Goal: Download file/media

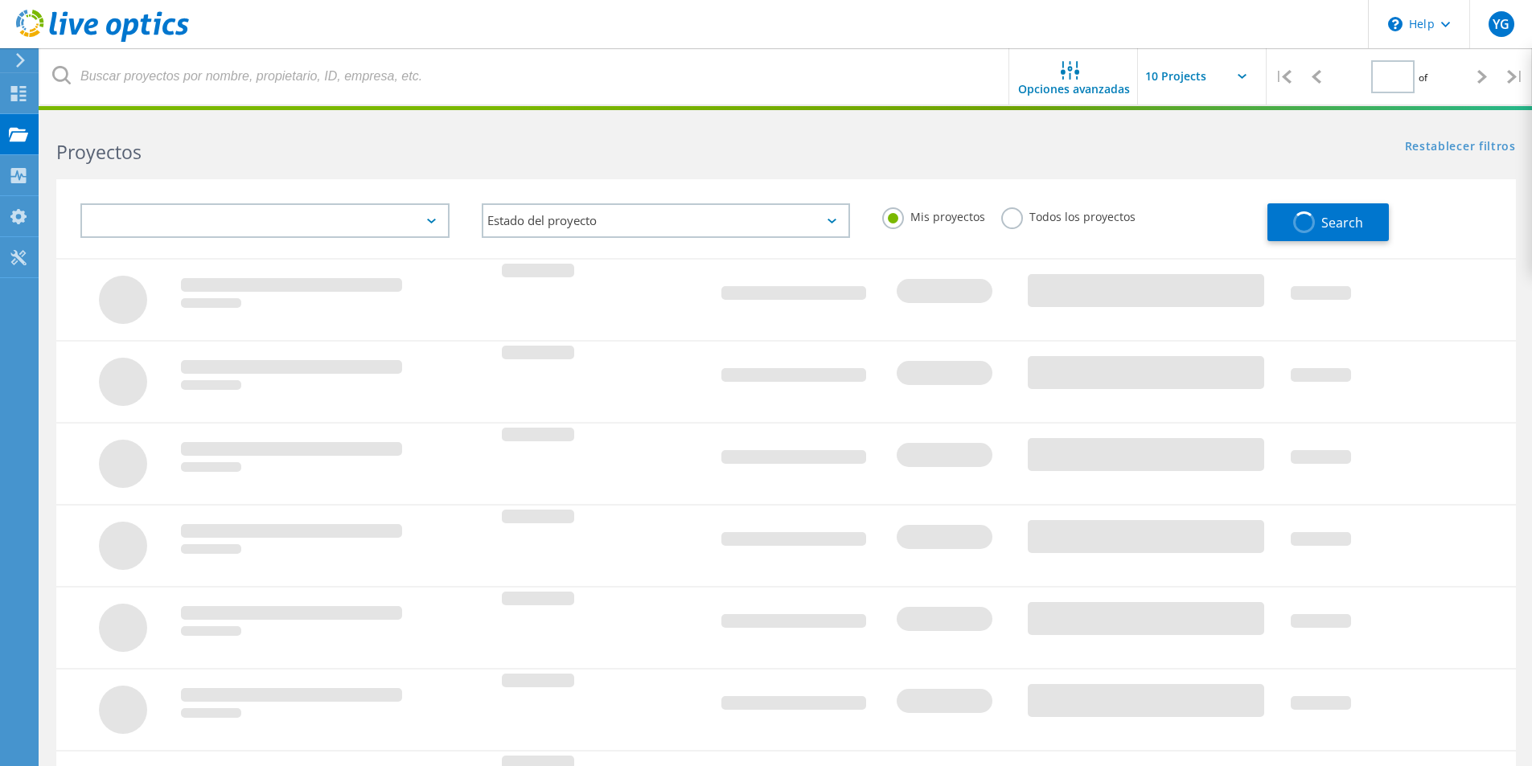
type input "1"
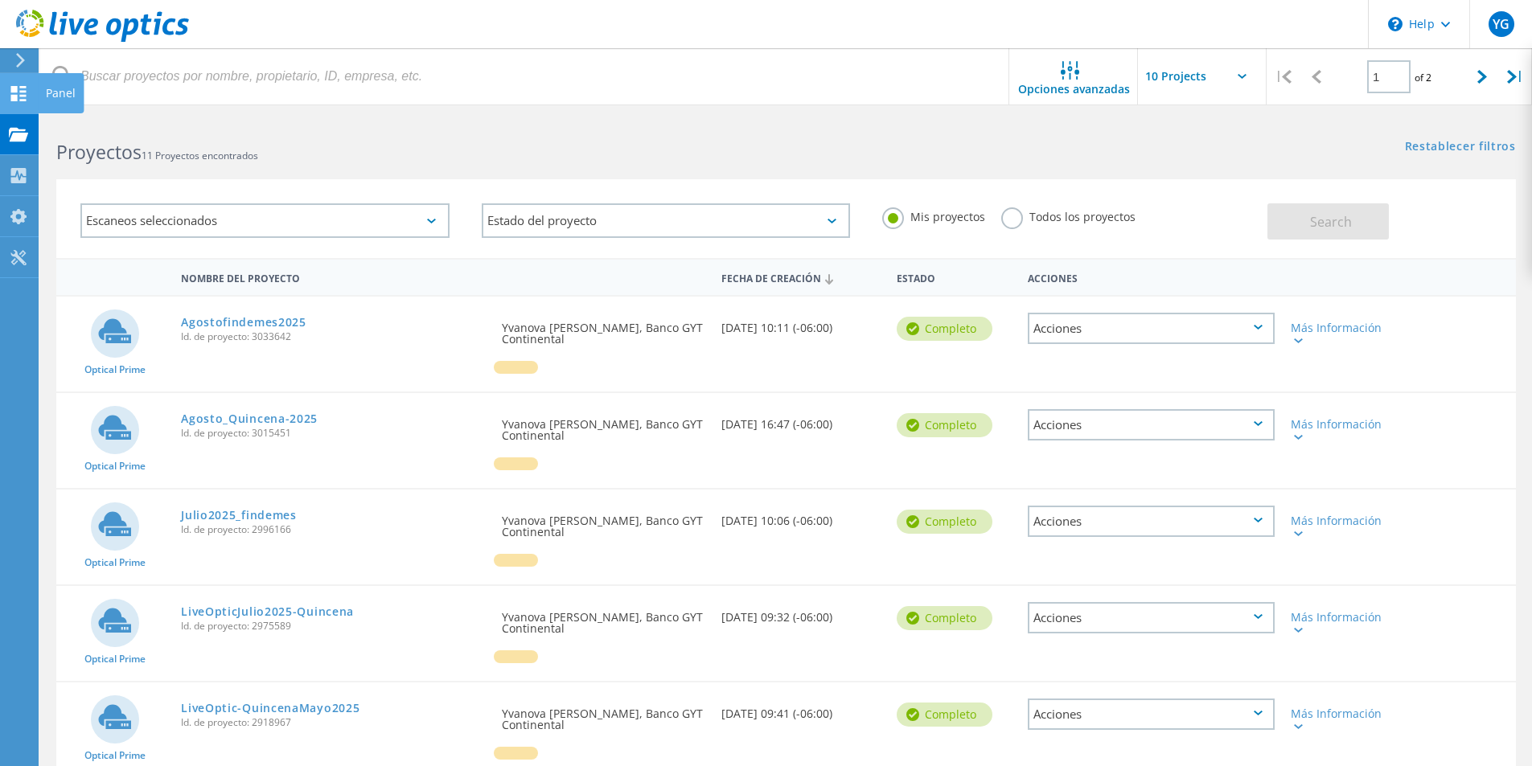
click at [24, 98] on icon at bounding box center [18, 93] width 19 height 15
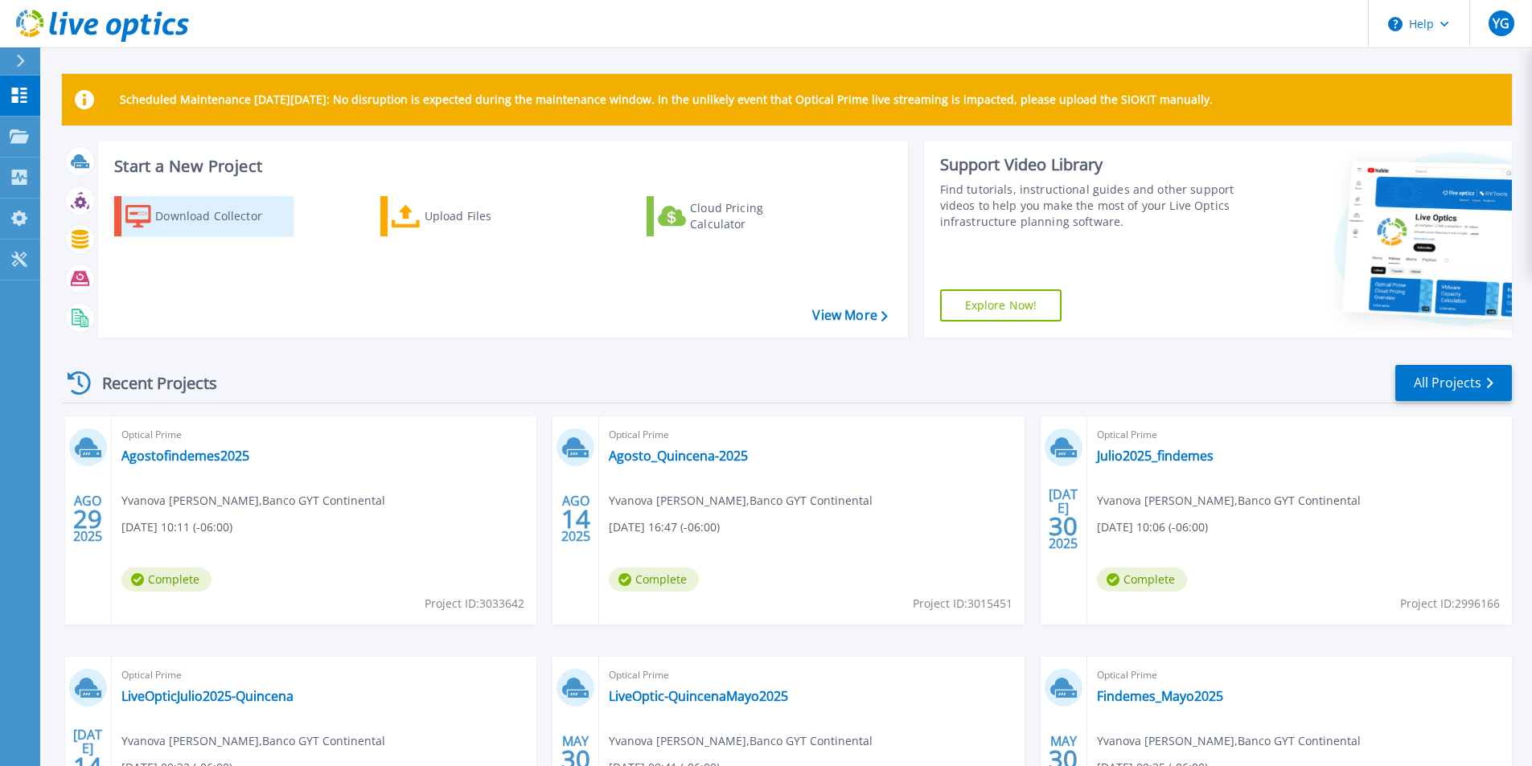
click at [192, 223] on div "Download Collector" at bounding box center [219, 216] width 129 height 32
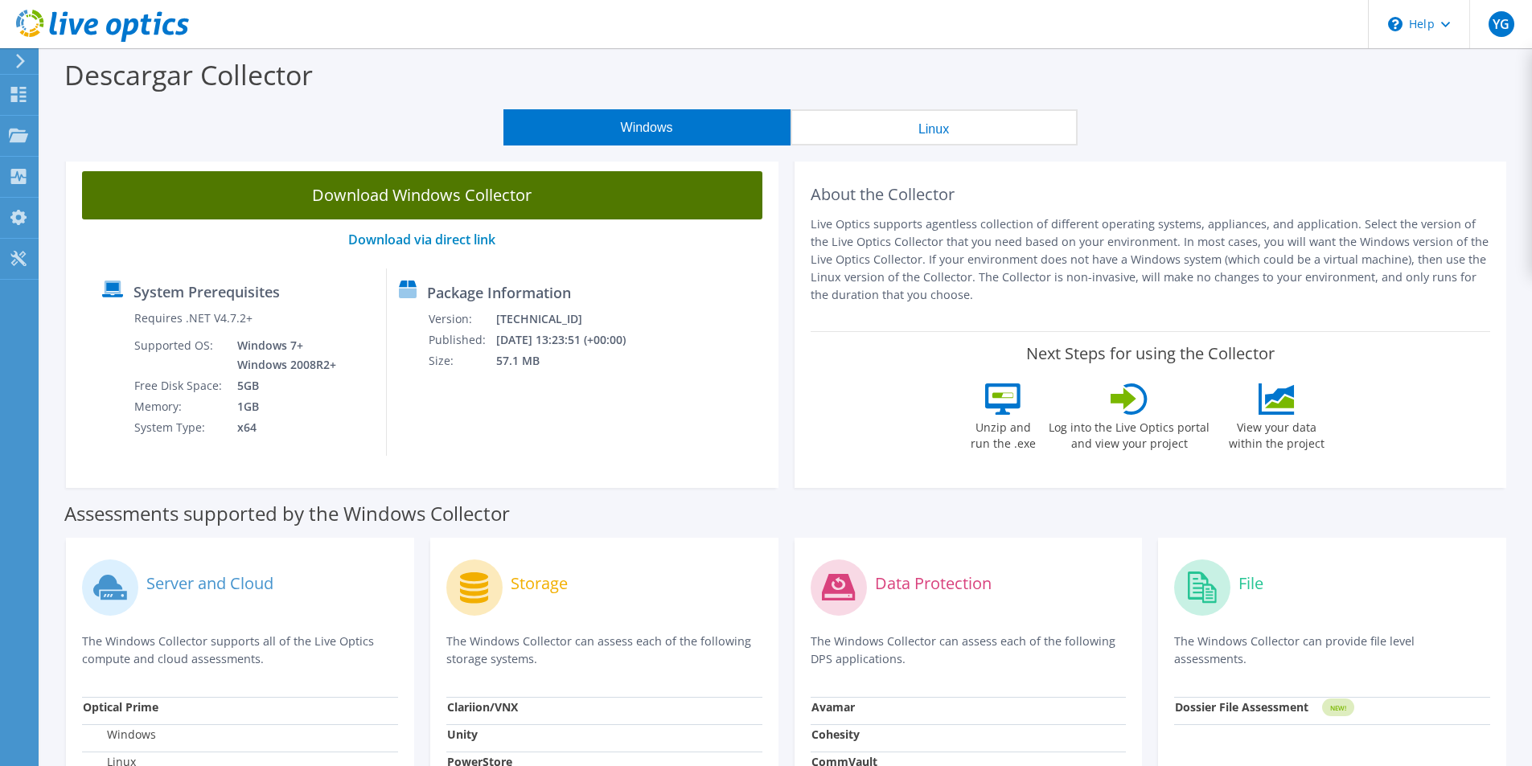
click at [488, 189] on link "Download Windows Collector" at bounding box center [422, 195] width 680 height 48
